Goal: Task Accomplishment & Management: Manage account settings

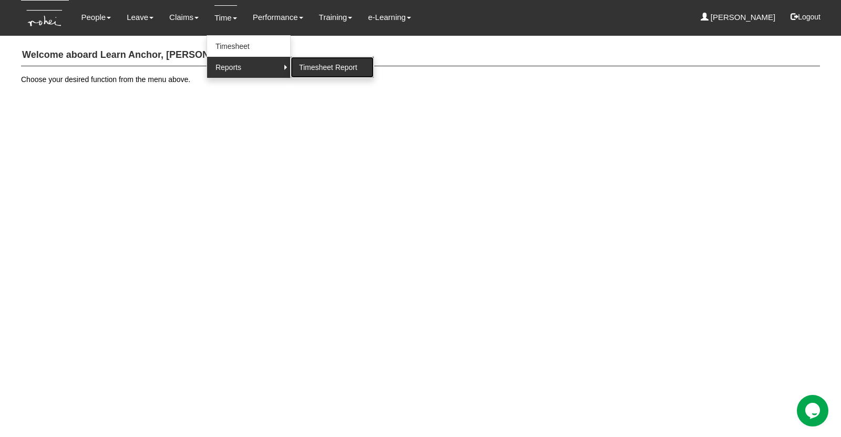
click at [306, 68] on link "Timesheet Report" at bounding box center [332, 67] width 83 height 21
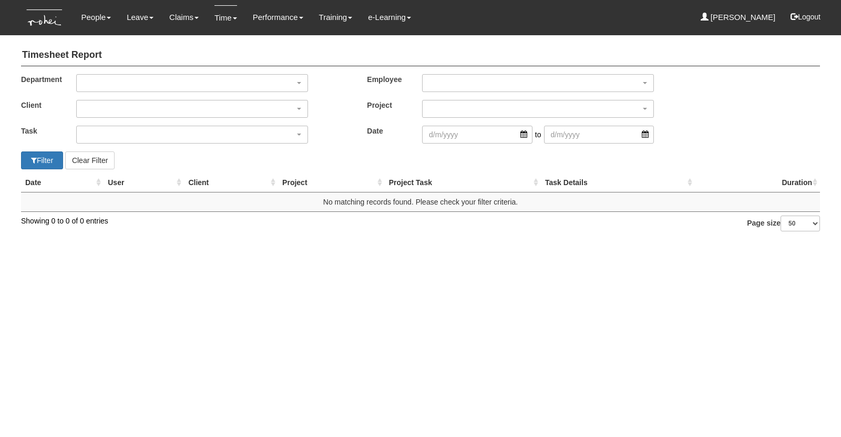
select select "50"
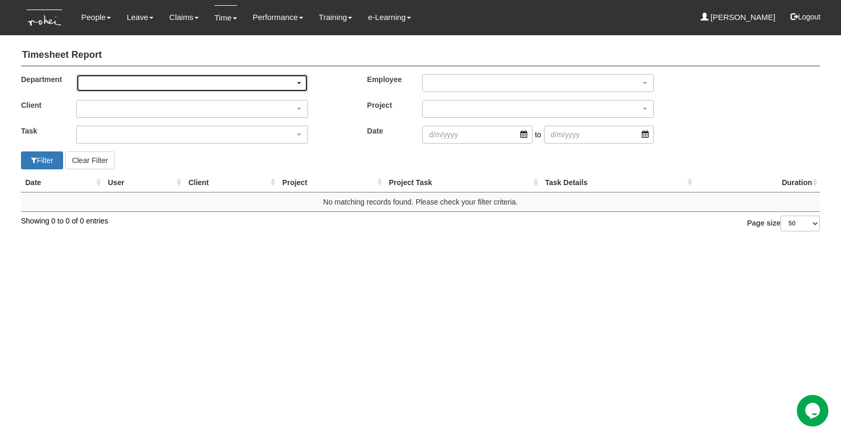
click at [111, 75] on div "button" at bounding box center [192, 83] width 231 height 17
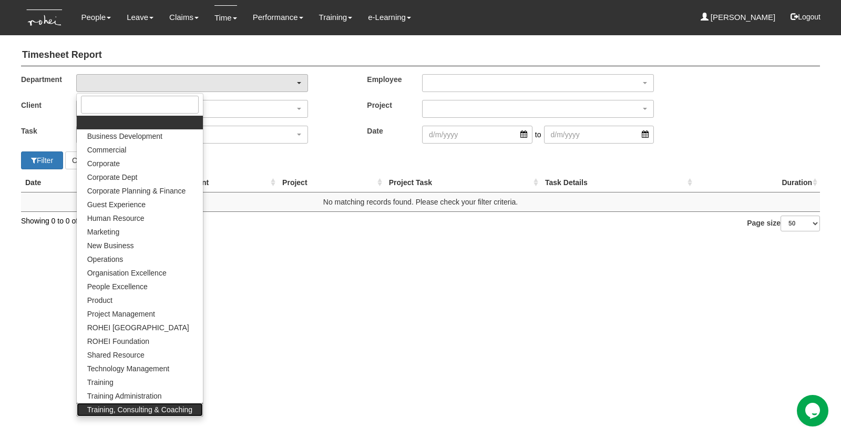
click at [143, 410] on span "Training, Consulting & Coaching" at bounding box center [139, 409] width 105 height 11
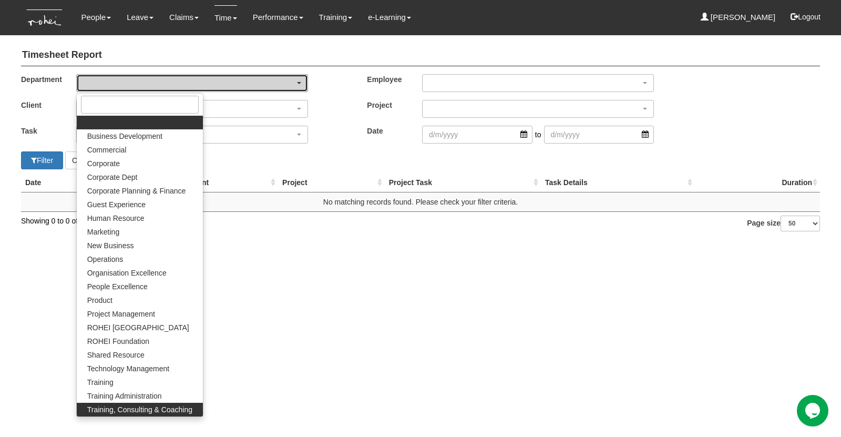
select select "140"
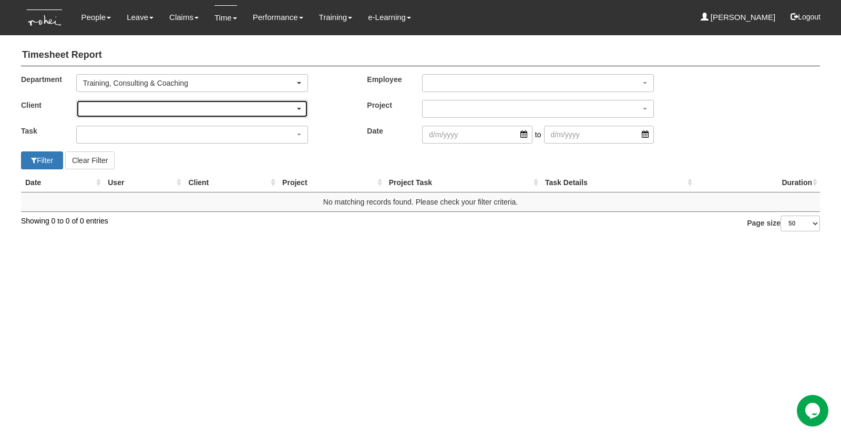
click at [88, 109] on div "button" at bounding box center [192, 108] width 231 height 17
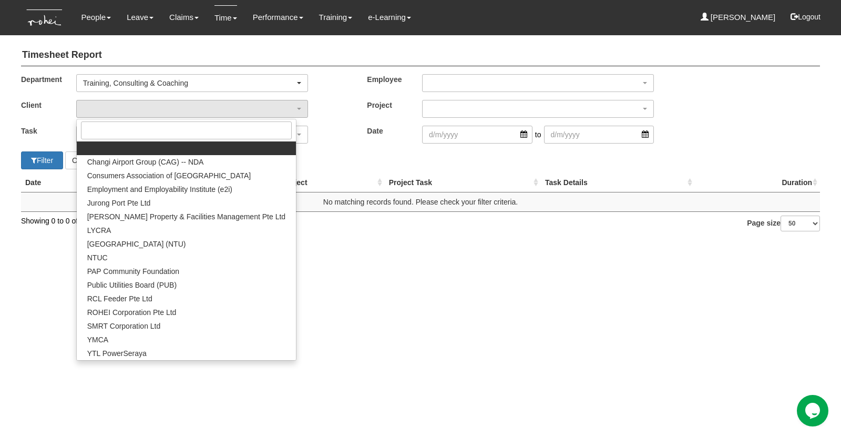
click at [444, 242] on html "Toggle navigation People Personal Information Staff Directory Leave Apply for L…" at bounding box center [420, 121] width 841 height 242
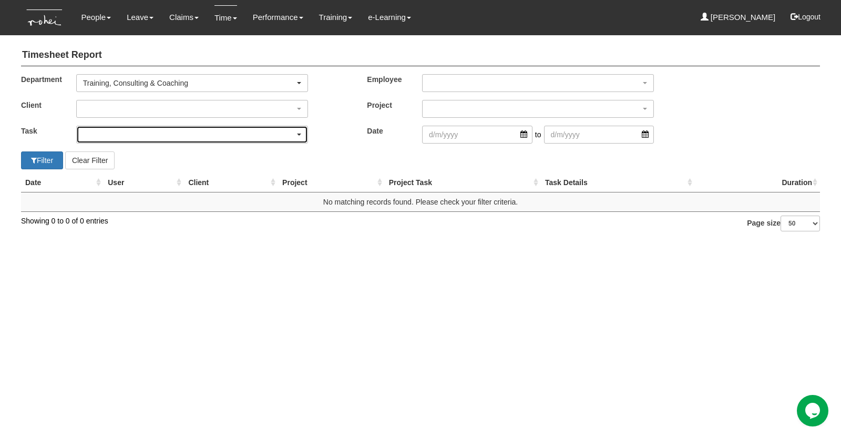
click at [85, 134] on div "button" at bounding box center [192, 134] width 231 height 17
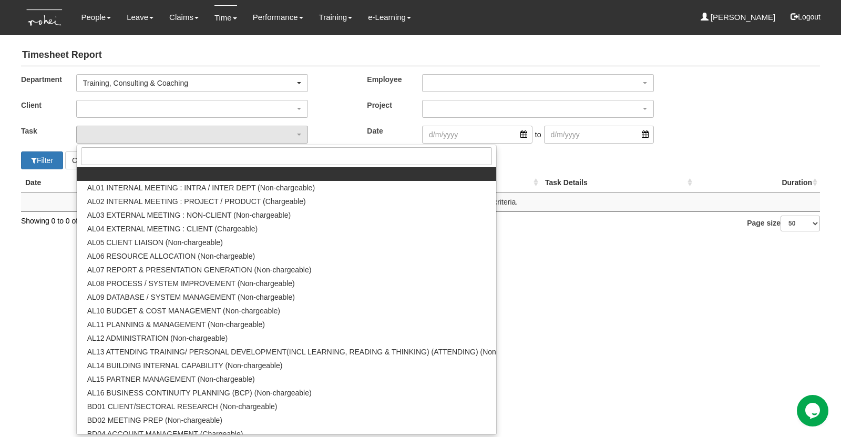
drag, startPoint x: 85, startPoint y: 134, endPoint x: 528, endPoint y: 278, distance: 466.1
click at [528, 242] on html "Toggle navigation People Personal Information Staff Directory Leave Apply for L…" at bounding box center [420, 121] width 841 height 242
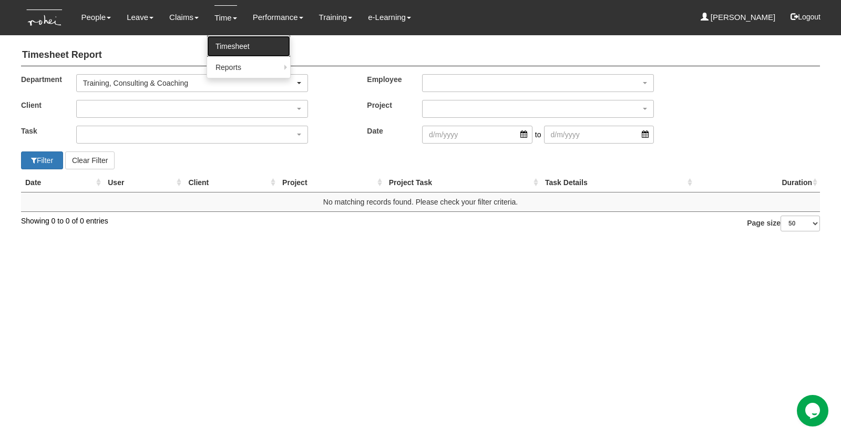
click at [225, 49] on link "Timesheet" at bounding box center [248, 46] width 83 height 21
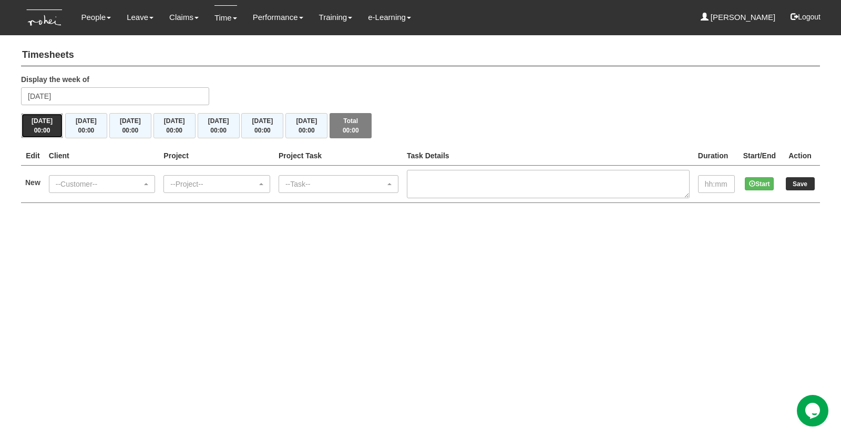
click at [38, 124] on button "Mon 15/9 00:00" at bounding box center [42, 125] width 42 height 25
click at [88, 95] on input "Monday 15 September 2025" at bounding box center [115, 96] width 188 height 18
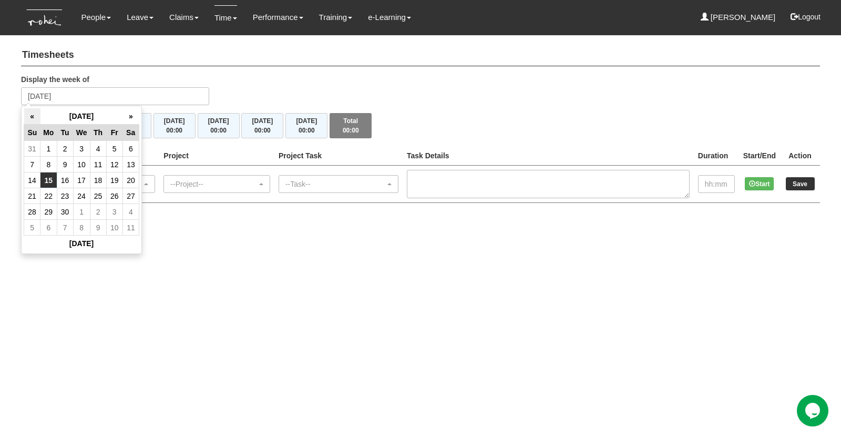
click at [36, 118] on th "«" at bounding box center [32, 116] width 16 height 16
click at [82, 209] on td "27" at bounding box center [81, 212] width 17 height 16
type input "Wednesday 27 August 2025"
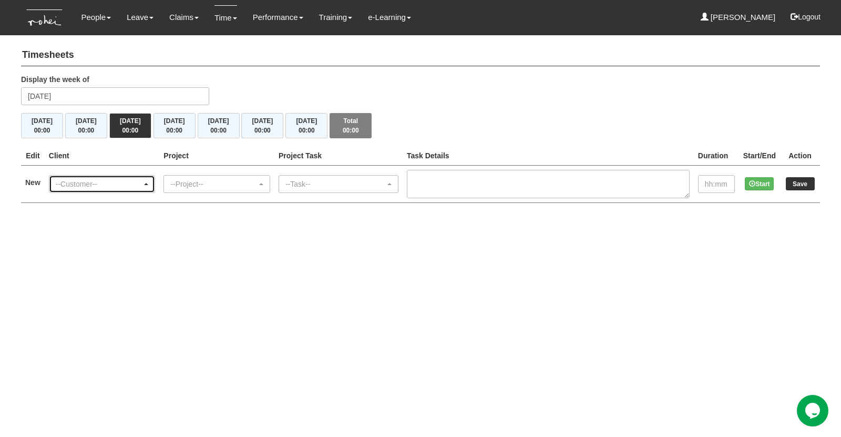
click at [104, 183] on div "--Customer--" at bounding box center [99, 184] width 87 height 11
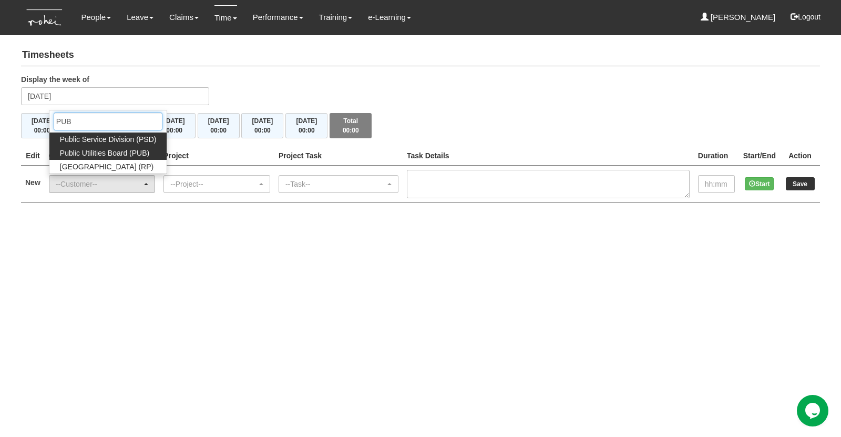
type input "PUB"
click at [120, 152] on span "Public Utilities Board (PUB)" at bounding box center [104, 153] width 89 height 11
select select "155"
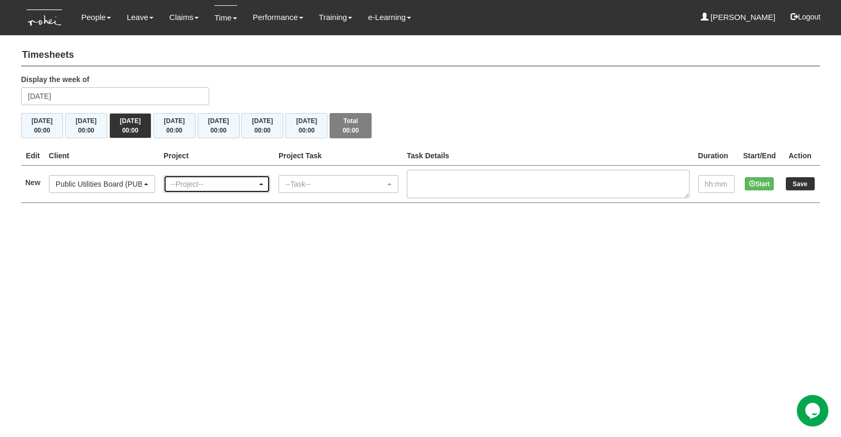
click at [216, 185] on div "--Project--" at bounding box center [213, 184] width 87 height 11
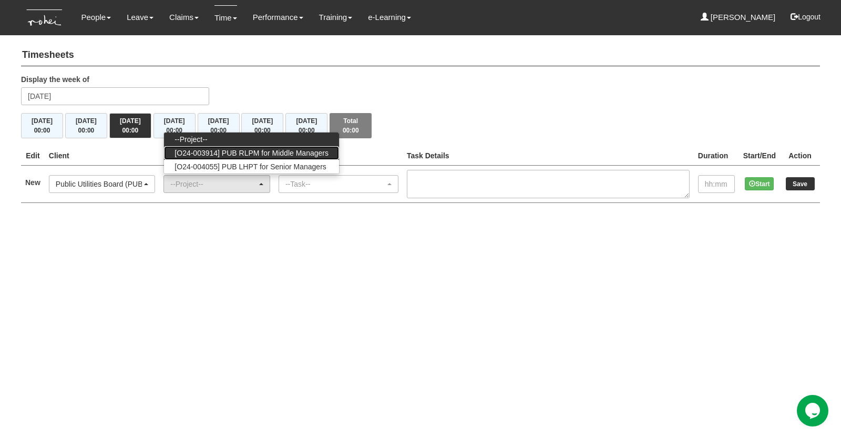
click at [221, 154] on span "[O24-003914] PUB RLPM for Middle Managers" at bounding box center [252, 153] width 154 height 11
select select "2562"
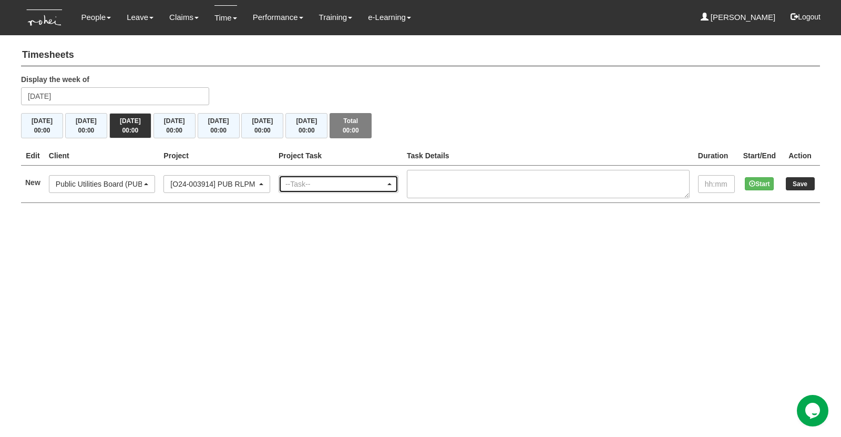
click at [336, 187] on div "--Task--" at bounding box center [336, 184] width 100 height 11
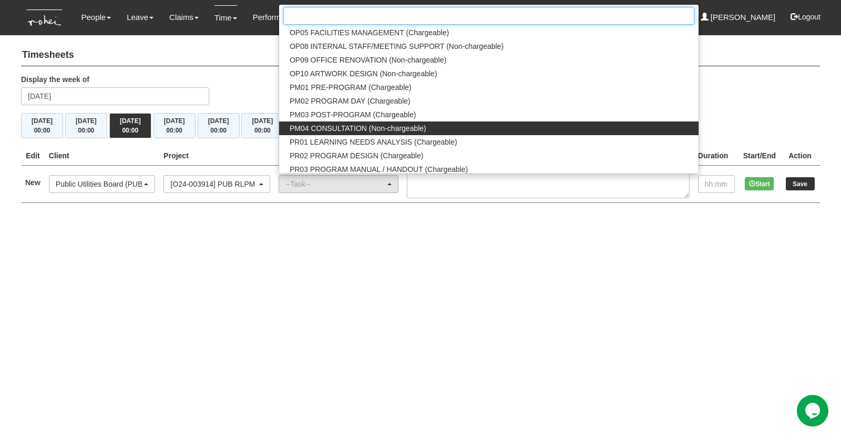
scroll to position [1104, 0]
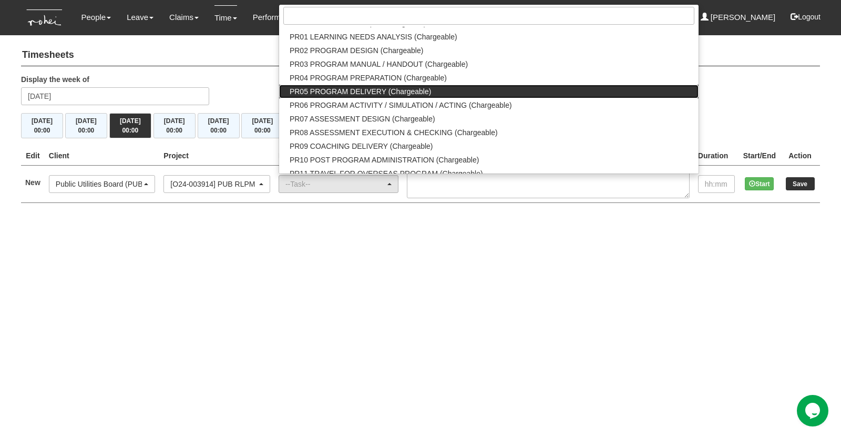
click at [351, 88] on span "PR05 PROGRAM DELIVERY (Chargeable)" at bounding box center [360, 91] width 141 height 11
select select "89"
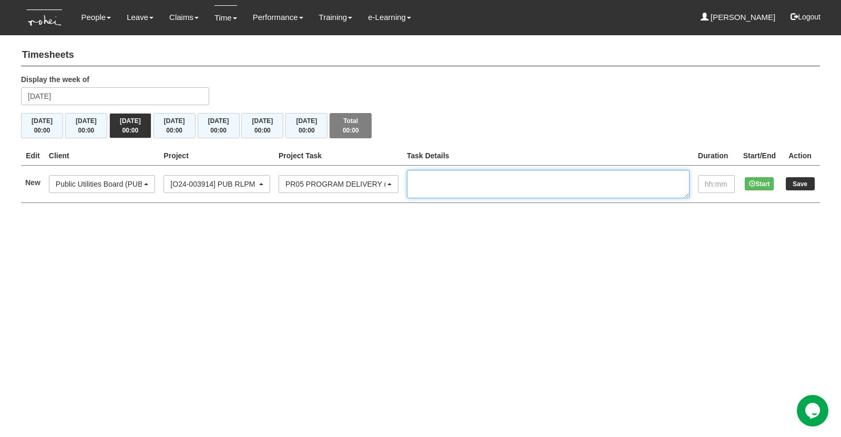
click at [440, 177] on textarea at bounding box center [548, 184] width 283 height 28
paste textarea "RLPM PEL5 Run 6"
type textarea "RLPM PEL5 Run 6"
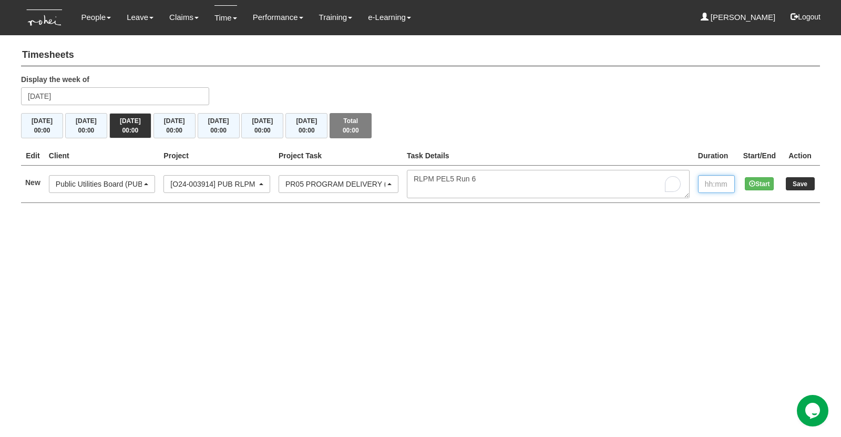
click at [715, 182] on input "text" at bounding box center [716, 184] width 37 height 18
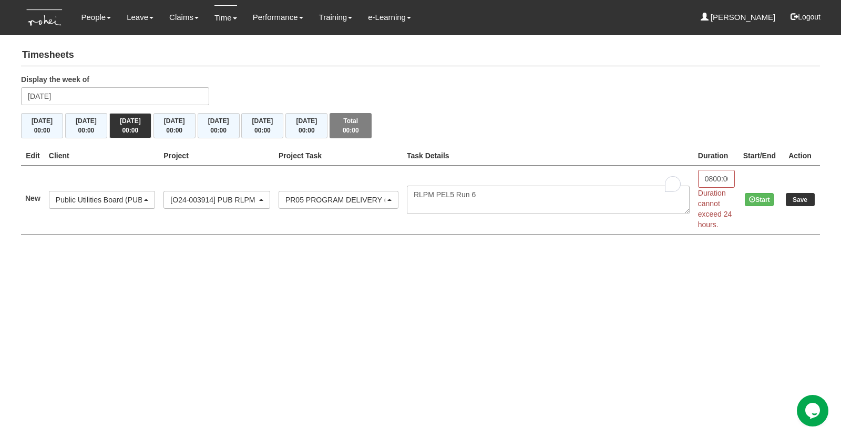
click at [714, 211] on div "Timesheets Display the week of Wednesday 27 August 2025 Mon 25/8 00:00 Tue 26/8…" at bounding box center [420, 142] width 799 height 206
click at [705, 186] on input "0800:00" at bounding box center [716, 179] width 37 height 18
drag, startPoint x: 701, startPoint y: 178, endPoint x: 741, endPoint y: 188, distance: 41.7
click at [741, 188] on tr "New --Customer-- (N/A) _ROHEI Internal 3M ASIA PACIFIC PRIVATE LTD 58.com AbbVi…" at bounding box center [420, 199] width 799 height 69
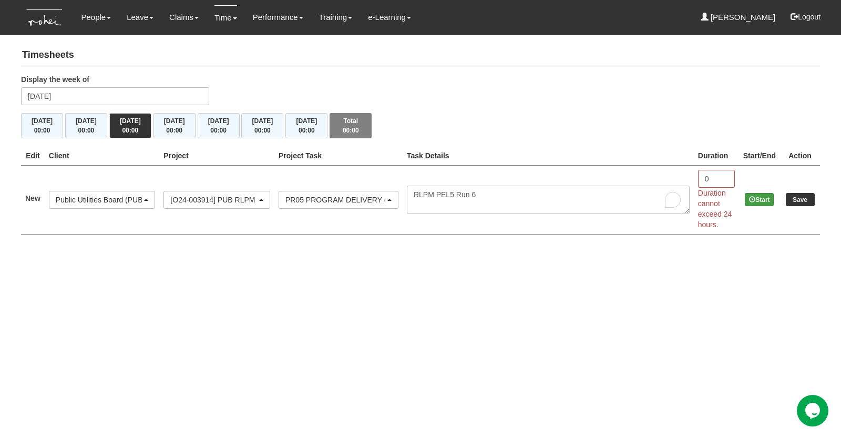
scroll to position [0, 0]
type input "08:00"
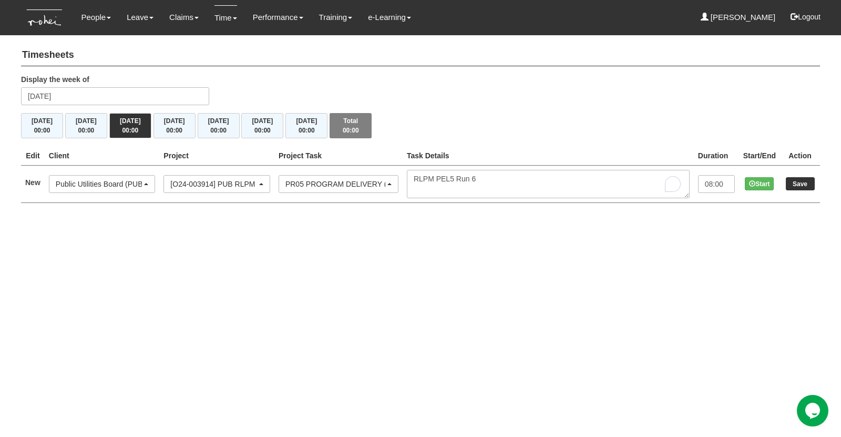
drag, startPoint x: 754, startPoint y: 197, endPoint x: 638, endPoint y: 263, distance: 132.9
click at [638, 224] on html "Toggle navigation People Personal Information Staff Directory Leave Apply for L…" at bounding box center [420, 112] width 841 height 224
click at [807, 182] on input "Save" at bounding box center [800, 183] width 29 height 13
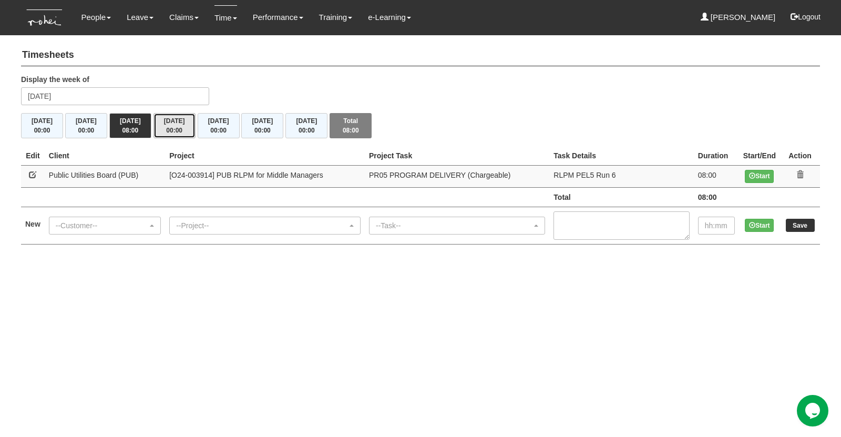
click at [172, 123] on button "Thu 28/8 00:00" at bounding box center [175, 125] width 42 height 25
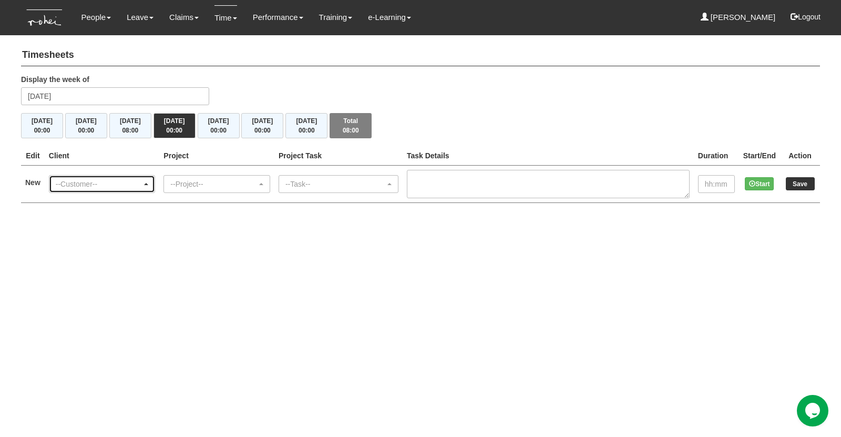
click at [133, 189] on div "--Customer--" at bounding box center [102, 184] width 106 height 17
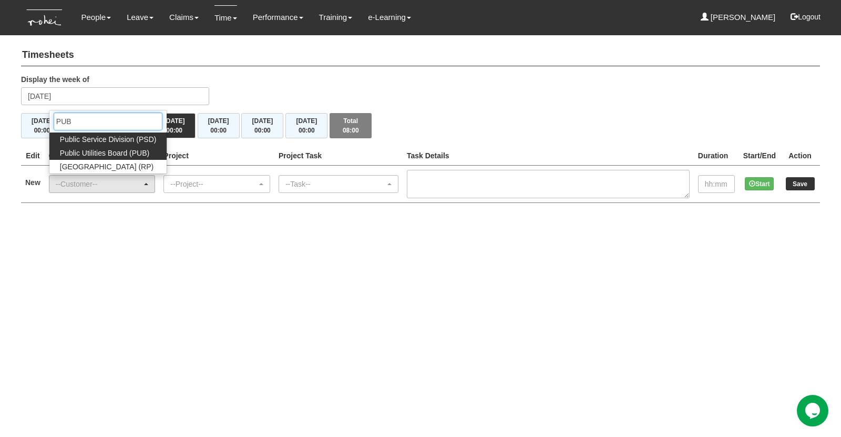
type input "PUB"
click at [126, 150] on span "Public Utilities Board (PUB)" at bounding box center [104, 153] width 89 height 11
select select "155"
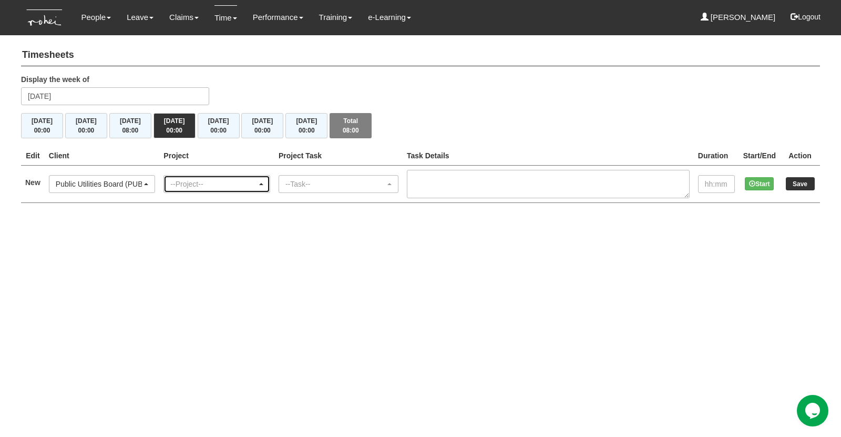
click at [195, 181] on div "--Project--" at bounding box center [213, 184] width 87 height 11
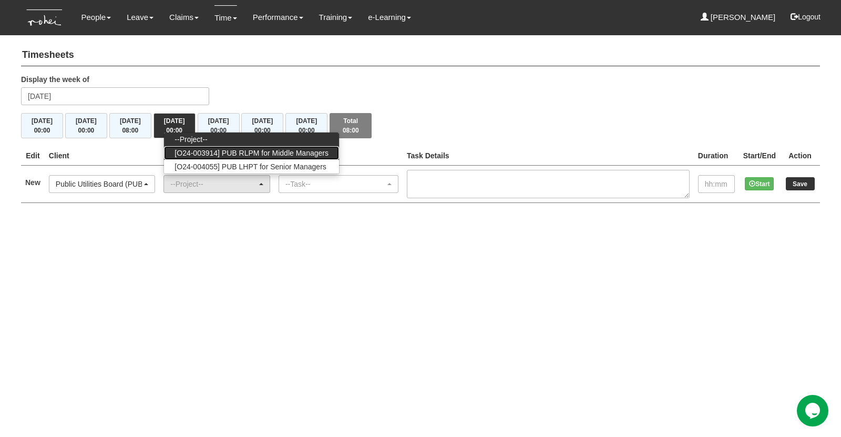
click at [243, 153] on span "[O24-003914] PUB RLPM for Middle Managers" at bounding box center [252, 153] width 154 height 11
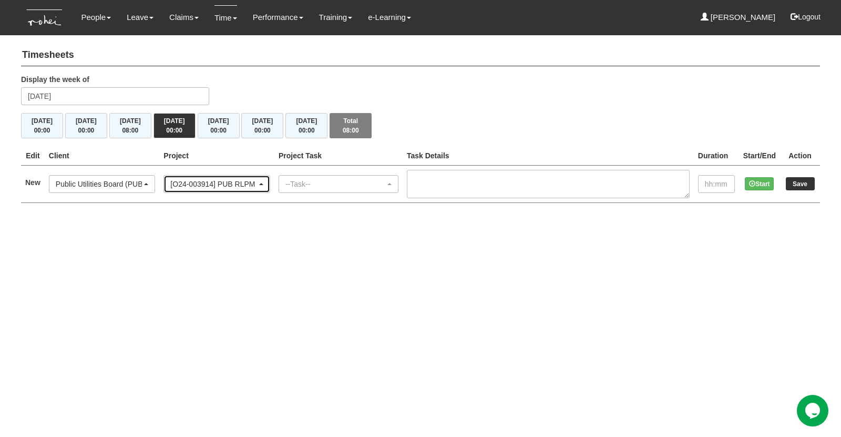
click at [263, 179] on div "[O24-003914] PUB RLPM for Middle Managers" at bounding box center [216, 184] width 93 height 11
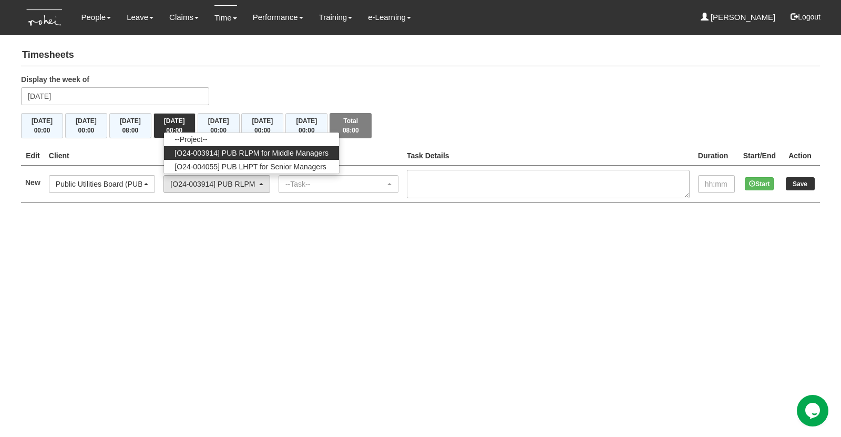
click at [260, 150] on span "[O24-003914] PUB RLPM for Middle Managers" at bounding box center [252, 153] width 154 height 11
select select "2562"
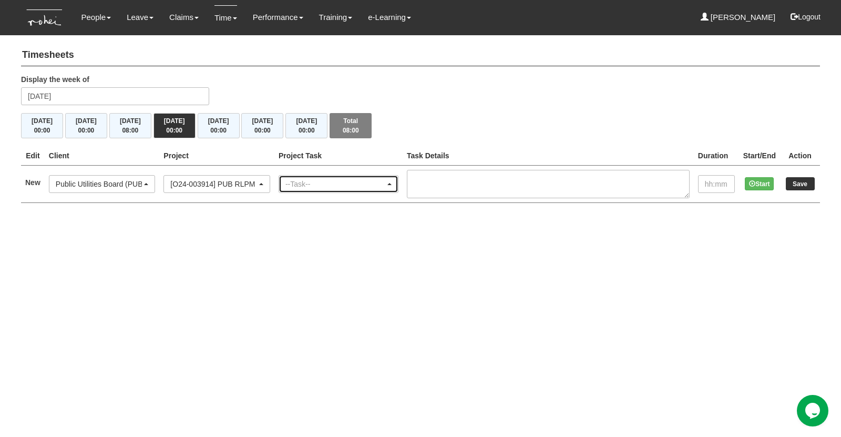
click at [331, 188] on div "--Task--" at bounding box center [336, 184] width 100 height 11
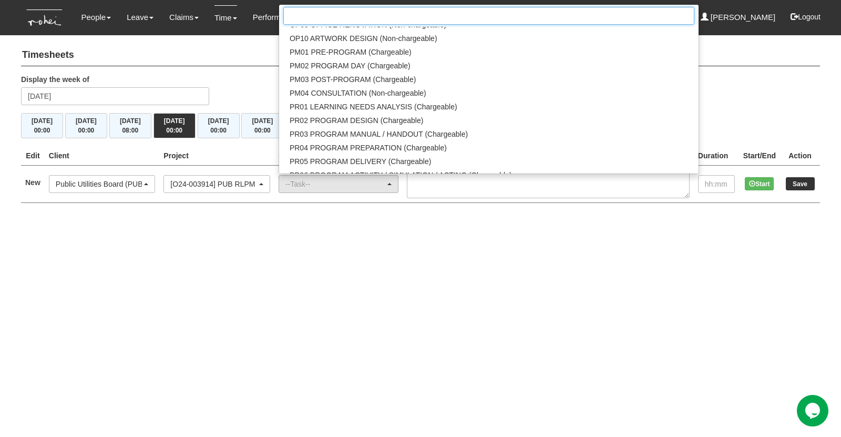
scroll to position [1104, 0]
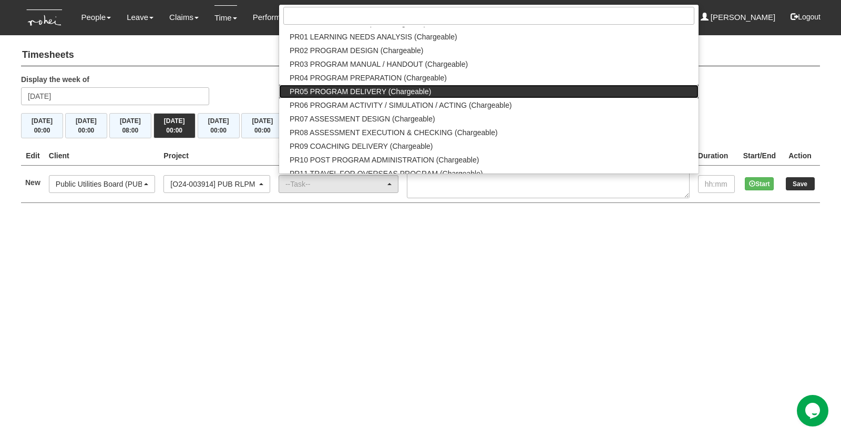
click at [360, 93] on span "PR05 PROGRAM DELIVERY (Chargeable)" at bounding box center [360, 91] width 141 height 11
select select "89"
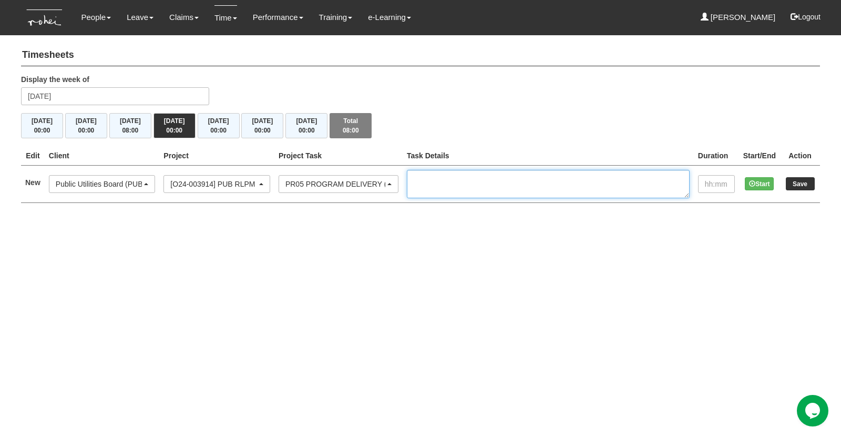
click at [459, 180] on textarea at bounding box center [548, 184] width 283 height 28
paste textarea "RLPM PEL5 Run 6"
type textarea "RLPM PEL5 Run 6"
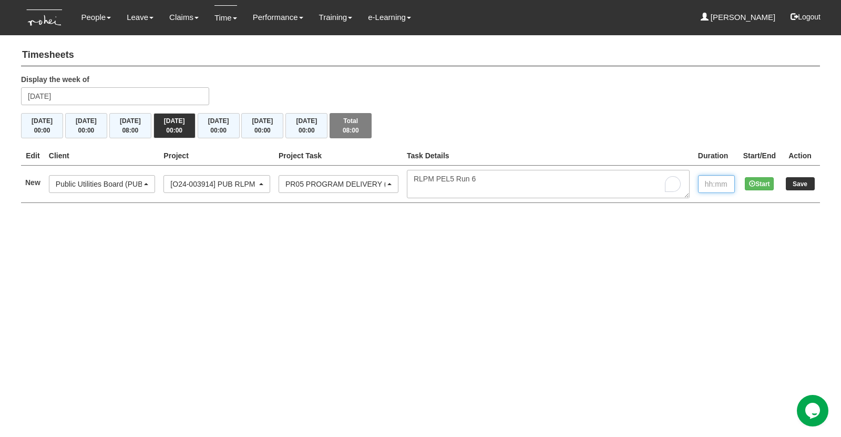
click at [727, 180] on input "text" at bounding box center [716, 184] width 37 height 18
type input ":"
type input "08:00"
click at [809, 185] on input "Save" at bounding box center [800, 183] width 29 height 13
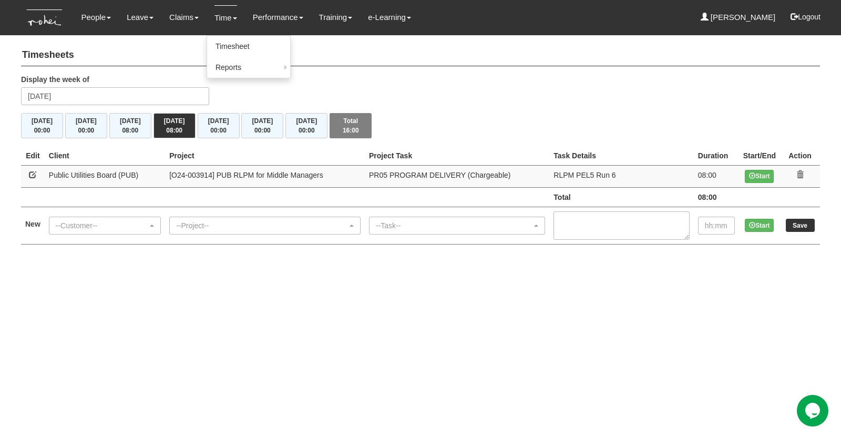
click at [223, 20] on link "Time" at bounding box center [226, 17] width 23 height 25
click at [227, 66] on link "Reports" at bounding box center [248, 67] width 83 height 21
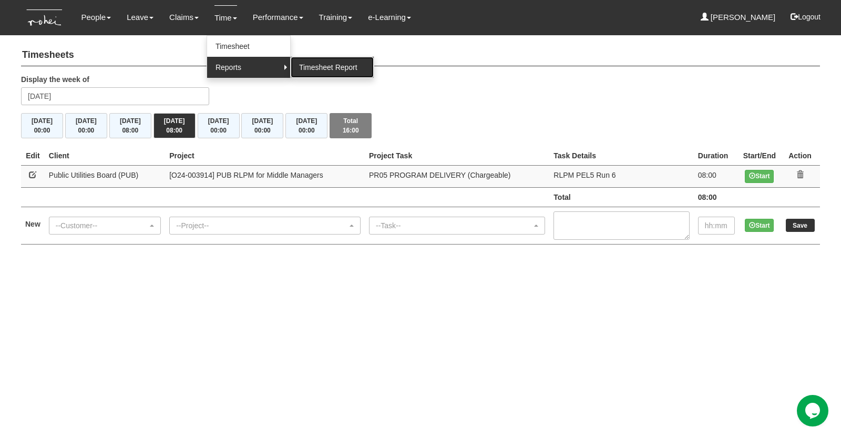
click at [292, 67] on link "Timesheet Report" at bounding box center [332, 67] width 83 height 21
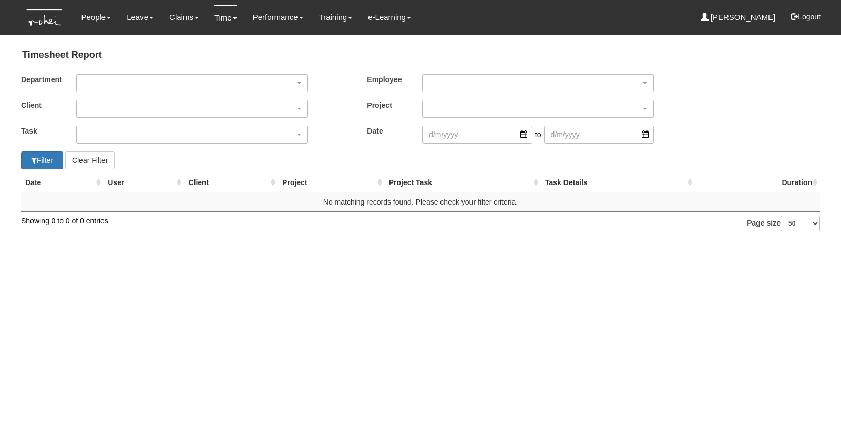
select select "50"
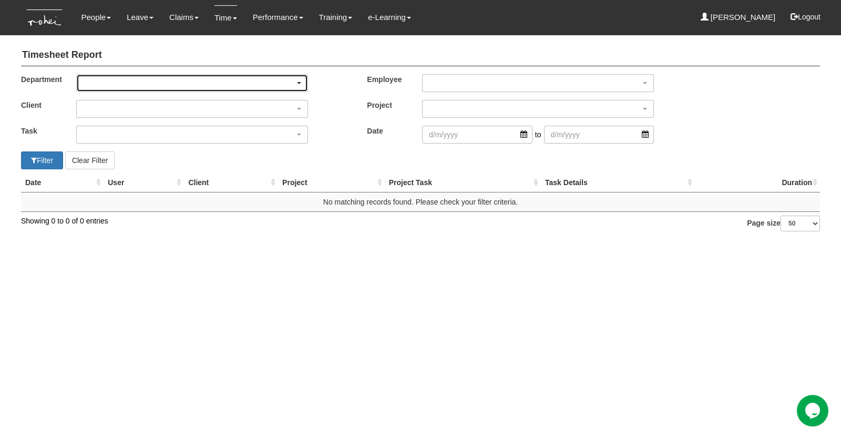
click at [106, 79] on div "button" at bounding box center [192, 83] width 231 height 17
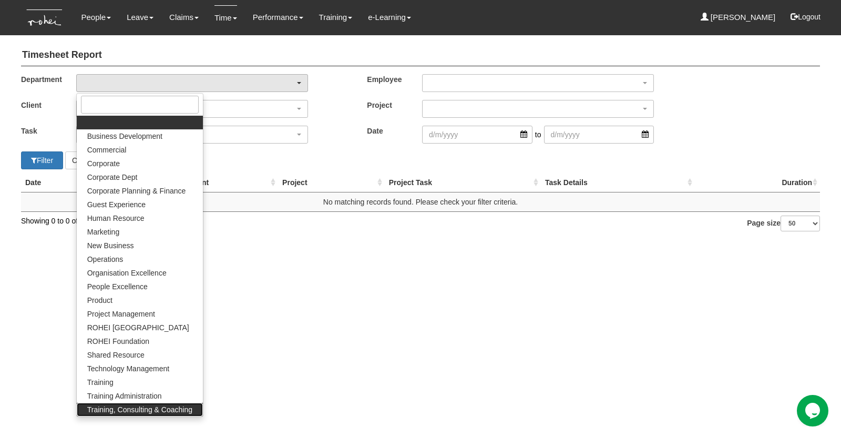
click at [102, 411] on span "Training, Consulting & Coaching" at bounding box center [139, 409] width 105 height 11
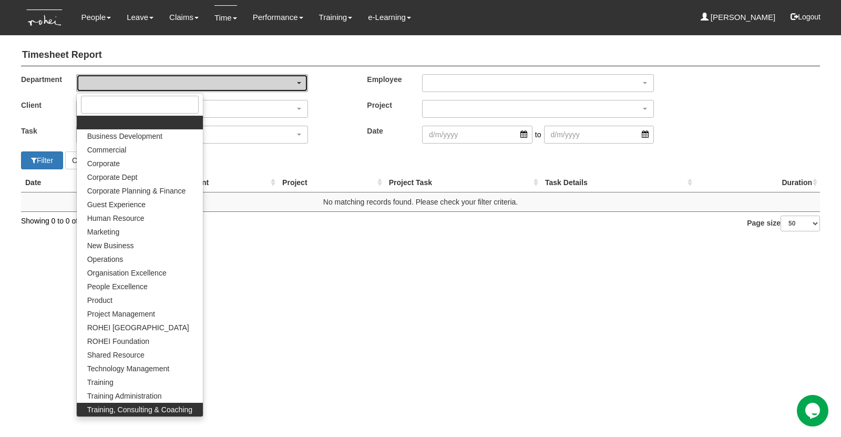
select select "140"
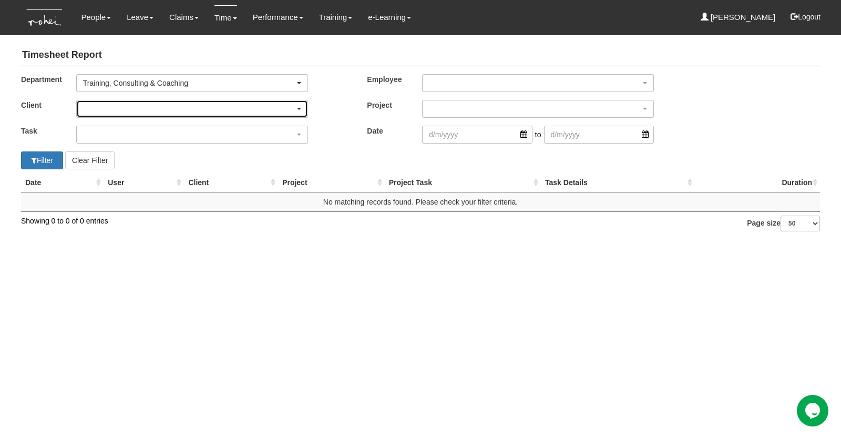
click at [129, 110] on div "button" at bounding box center [192, 108] width 231 height 17
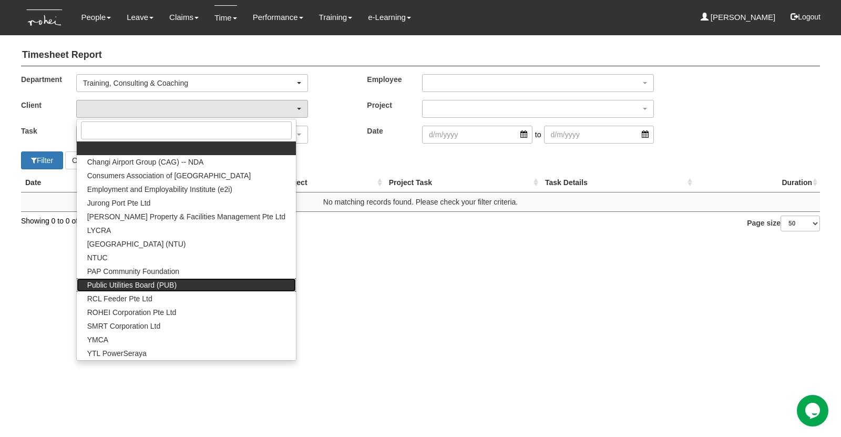
click at [107, 281] on span "Public Utilities Board (PUB)" at bounding box center [131, 285] width 89 height 11
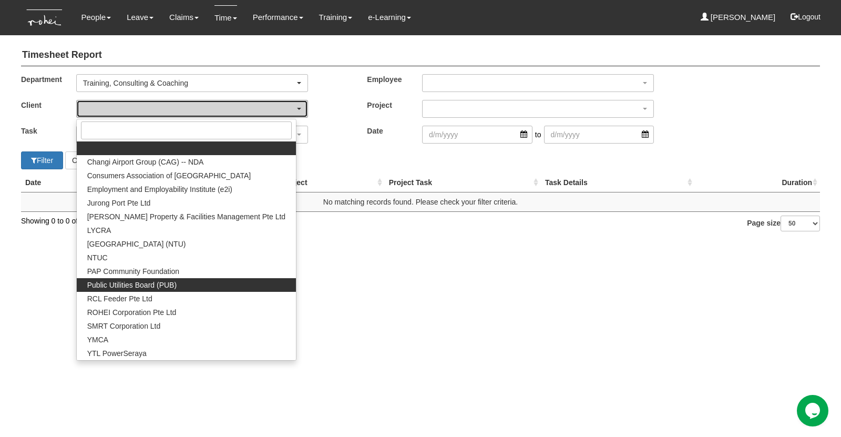
select select "155"
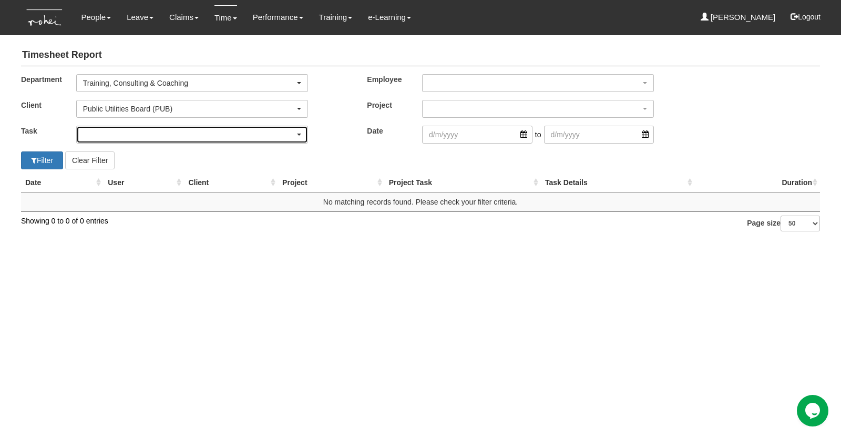
click at [94, 135] on div "button" at bounding box center [192, 134] width 231 height 17
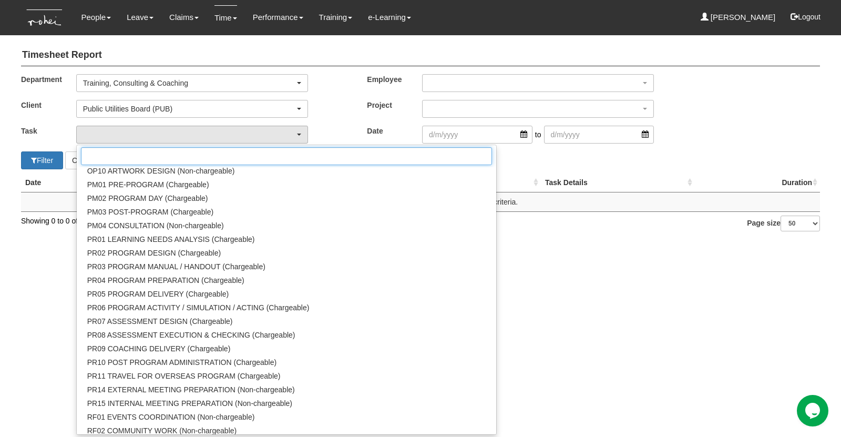
scroll to position [1052, 0]
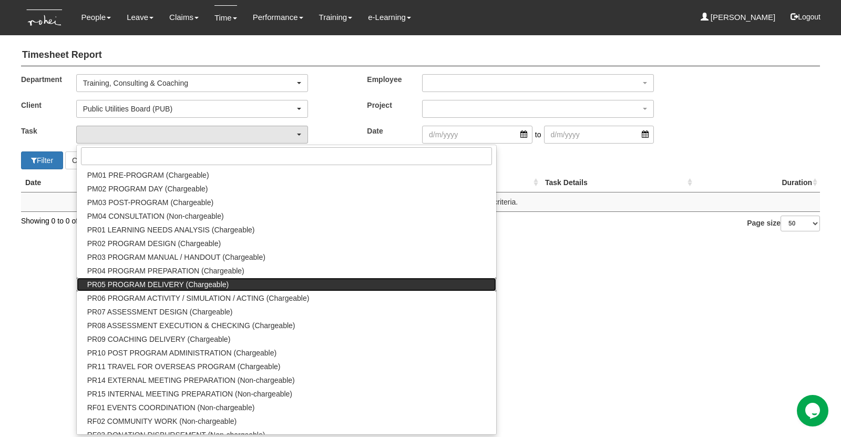
click at [106, 288] on span "PR05 PROGRAM DELIVERY (Chargeable)" at bounding box center [157, 284] width 141 height 11
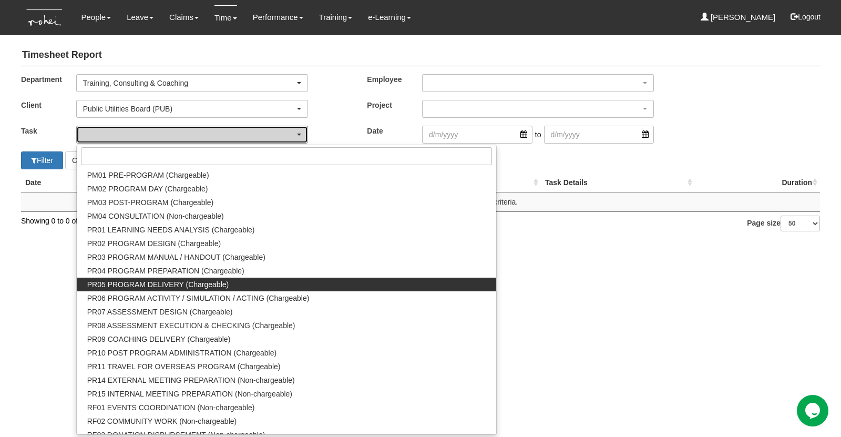
select select "89"
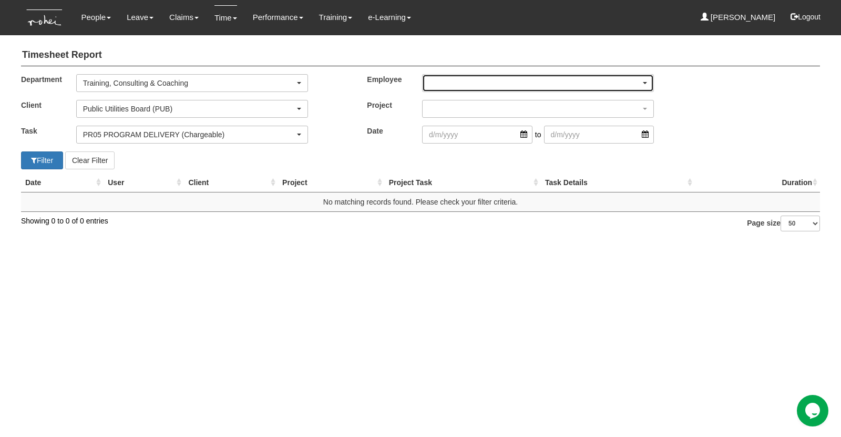
click at [443, 84] on div "button" at bounding box center [538, 83] width 231 height 17
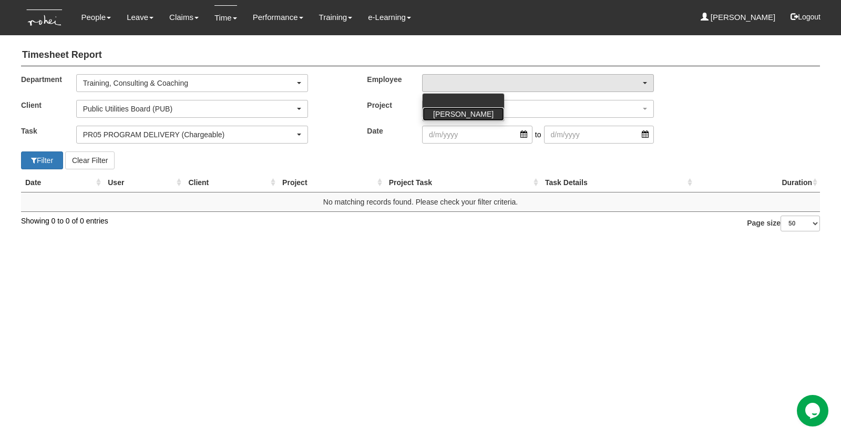
click at [439, 115] on span "[PERSON_NAME]" at bounding box center [463, 114] width 60 height 11
select select "b1842910-128f-4160-8918-158c40b1dcc2"
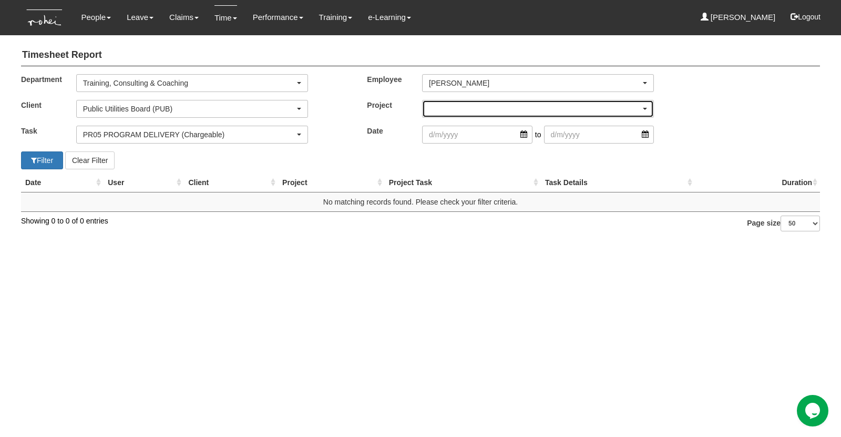
click at [439, 108] on div "button" at bounding box center [538, 108] width 231 height 17
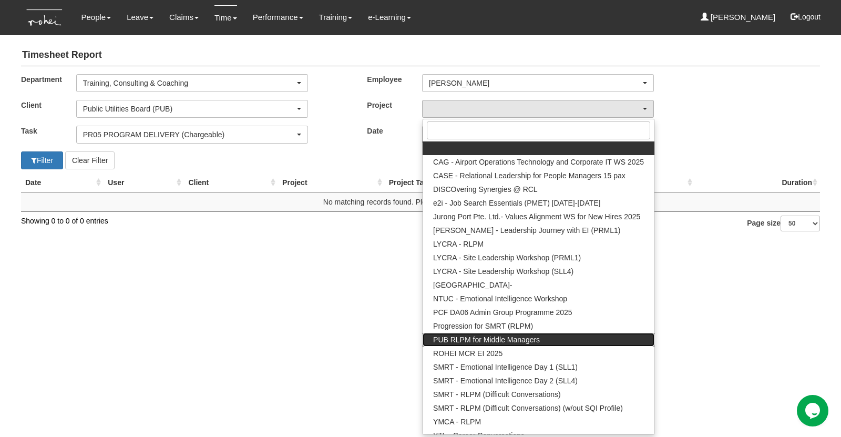
click at [497, 340] on span "PUB RLPM for Middle Managers" at bounding box center [486, 339] width 107 height 11
select select "2562"
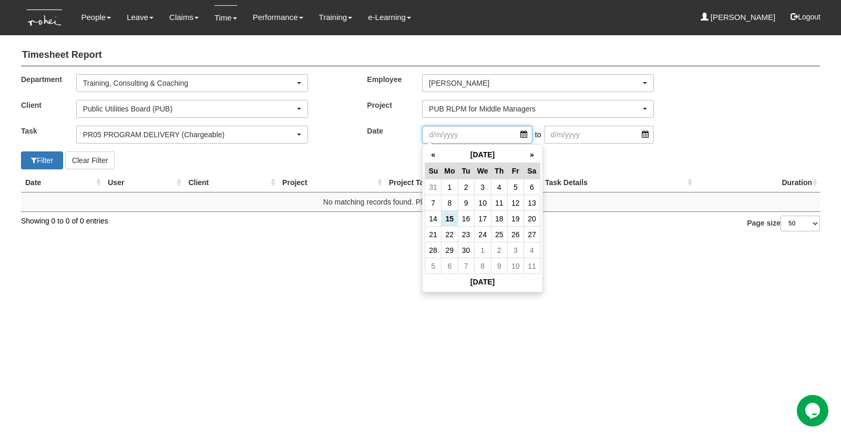
click at [450, 126] on input "search" at bounding box center [477, 135] width 110 height 18
click at [435, 156] on th "«" at bounding box center [433, 155] width 16 height 16
click at [482, 249] on td "27" at bounding box center [482, 250] width 17 height 16
type input "[DATE]"
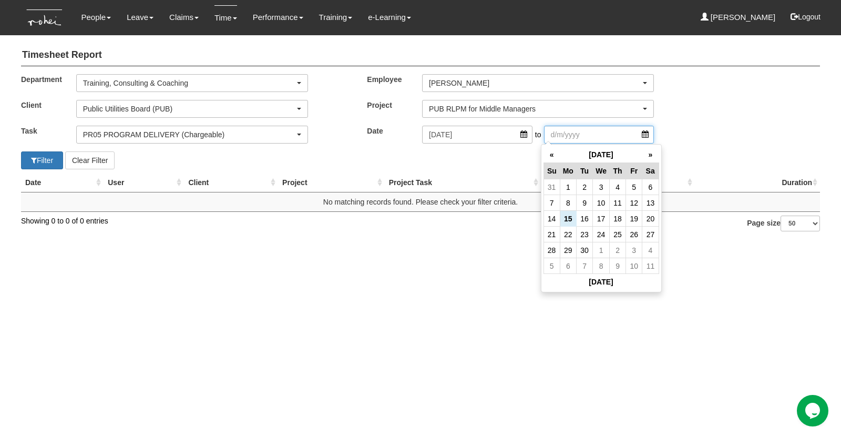
click at [596, 126] on input "search" at bounding box center [599, 135] width 110 height 18
click at [548, 157] on th "«" at bounding box center [552, 155] width 16 height 16
click at [622, 248] on td "28" at bounding box center [618, 250] width 16 height 16
type input "[DATE]"
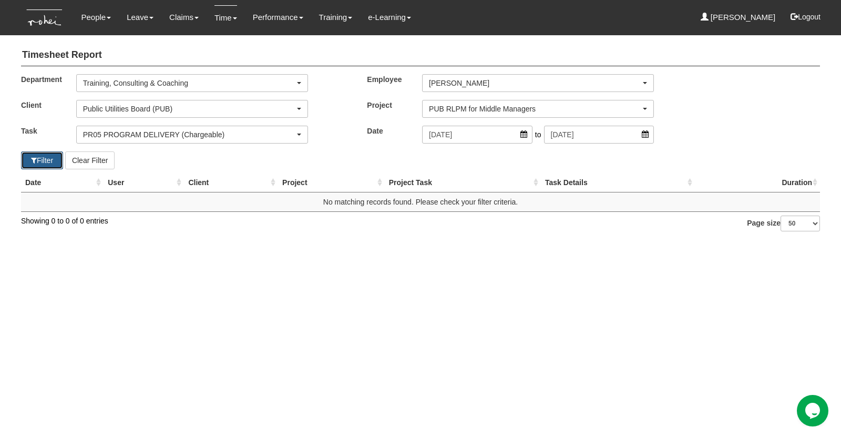
click at [45, 158] on button "Filter" at bounding box center [42, 160] width 42 height 18
select select "50"
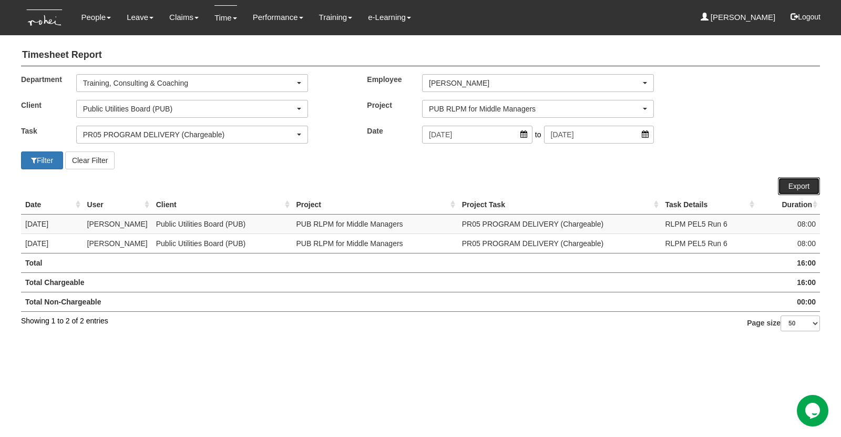
click at [789, 182] on link "Export" at bounding box center [799, 186] width 42 height 18
